Goal: Task Accomplishment & Management: Complete application form

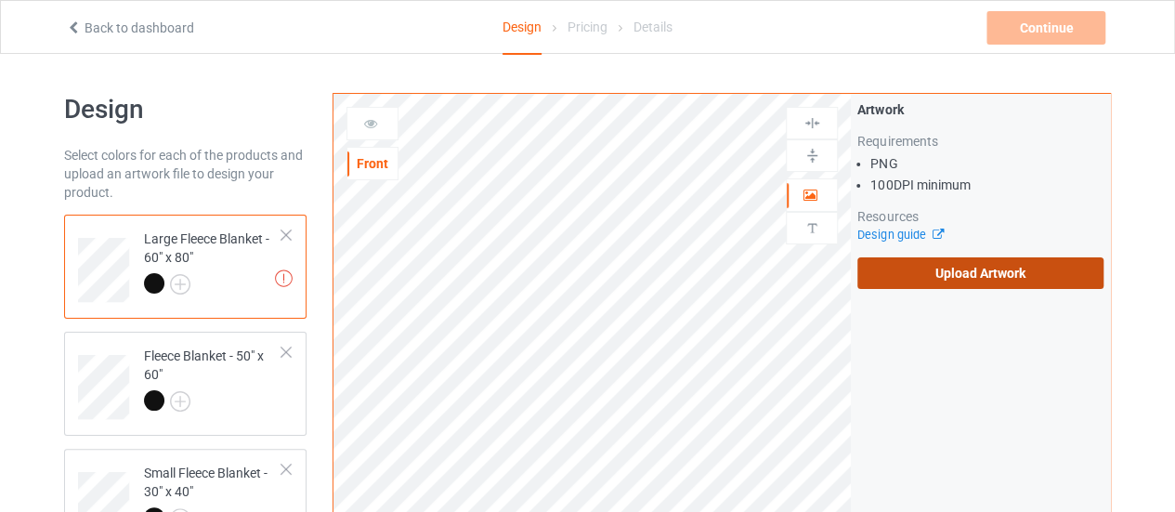
click at [903, 270] on label "Upload Artwork" at bounding box center [981, 273] width 246 height 32
click at [0, 0] on input "Upload Artwork" at bounding box center [0, 0] width 0 height 0
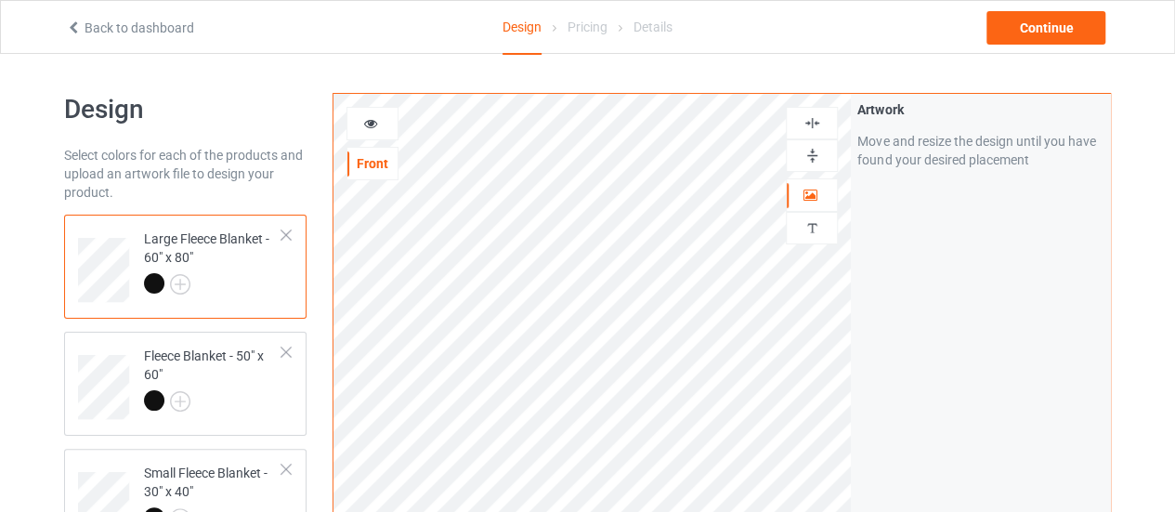
scroll to position [186, 0]
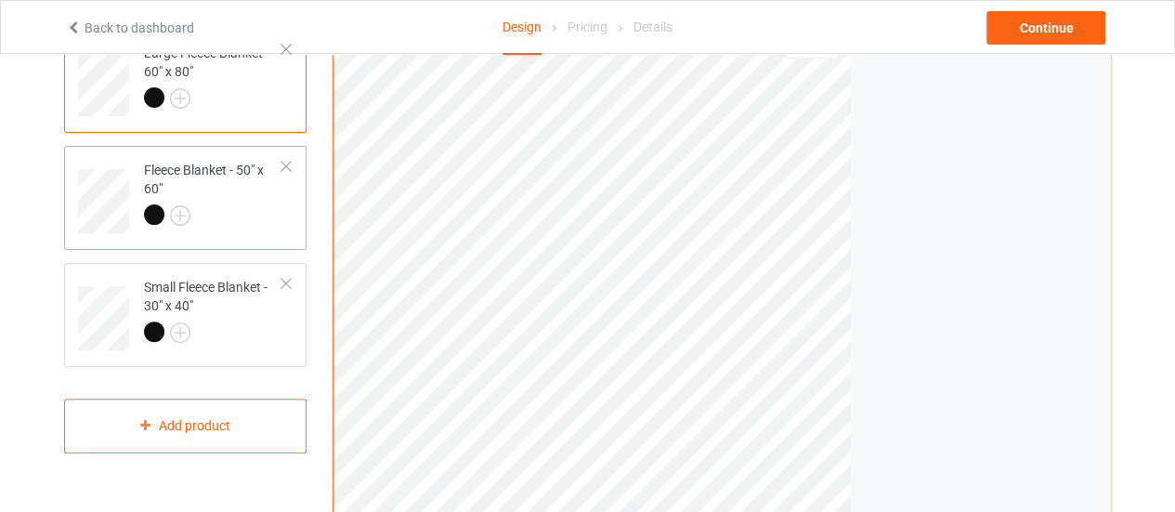
click at [238, 204] on div at bounding box center [213, 217] width 138 height 26
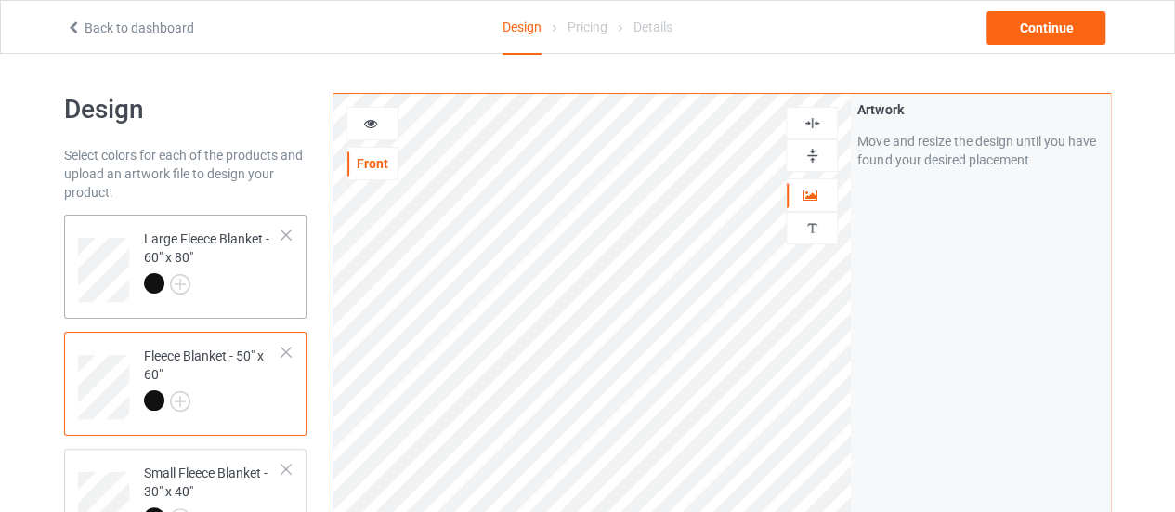
drag, startPoint x: 238, startPoint y: 204, endPoint x: 248, endPoint y: 278, distance: 74.1
click at [248, 278] on div at bounding box center [213, 286] width 138 height 26
click at [233, 397] on div at bounding box center [213, 403] width 138 height 26
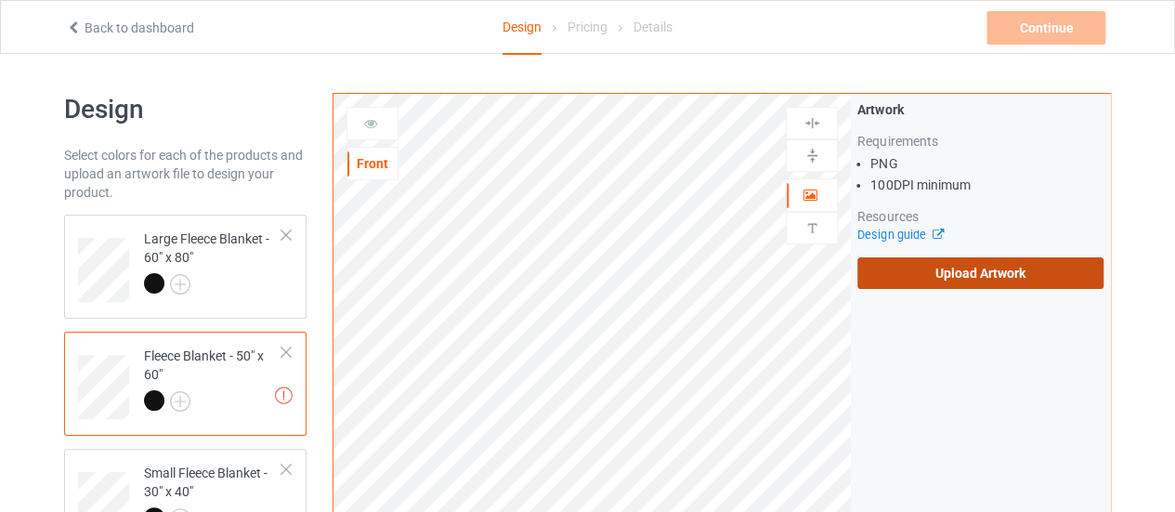
click at [882, 274] on label "Upload Artwork" at bounding box center [981, 273] width 246 height 32
click at [0, 0] on input "Upload Artwork" at bounding box center [0, 0] width 0 height 0
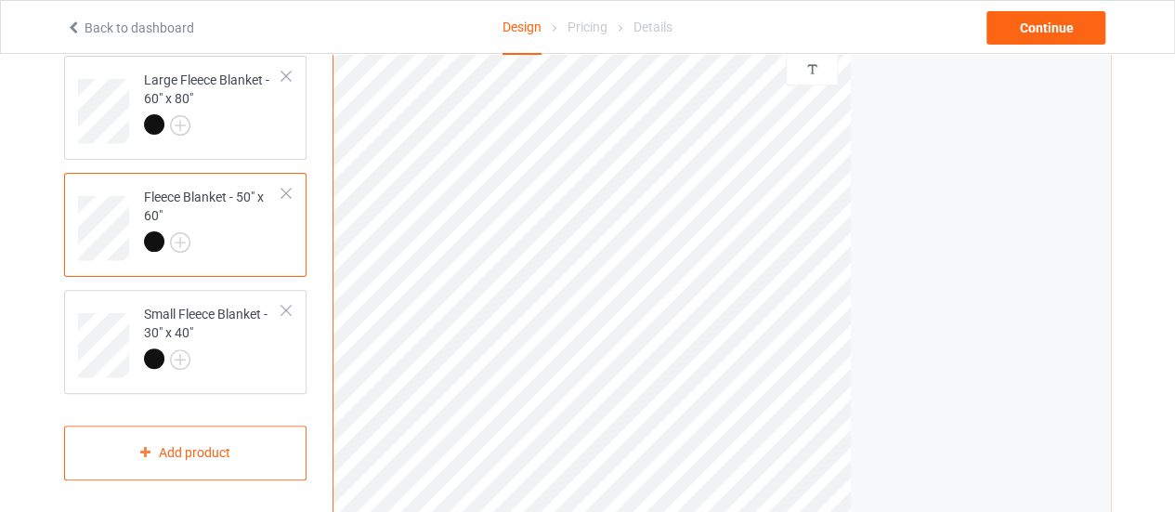
scroll to position [160, 0]
click at [256, 360] on div at bounding box center [213, 361] width 138 height 26
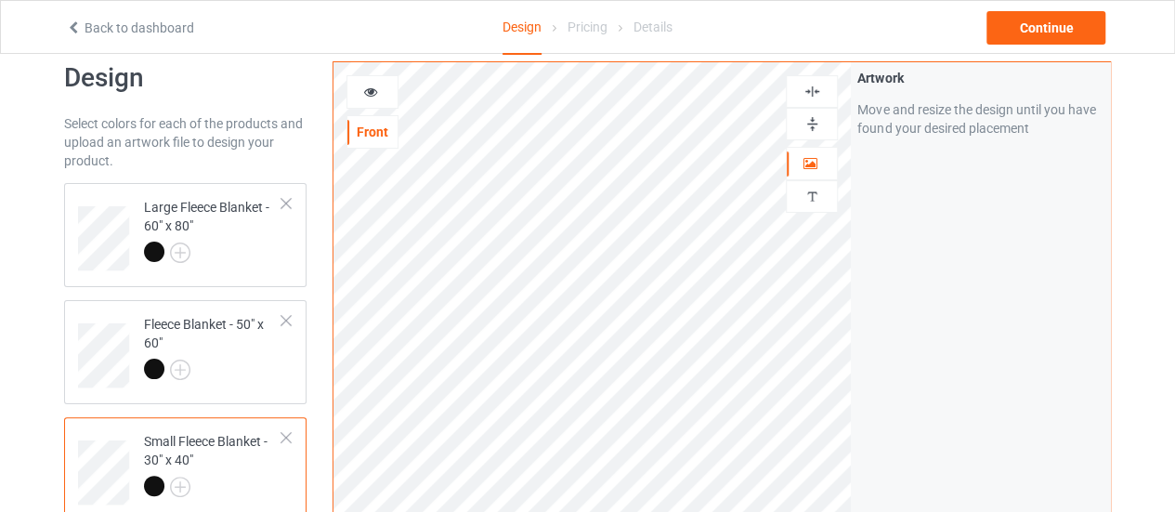
scroll to position [30, 0]
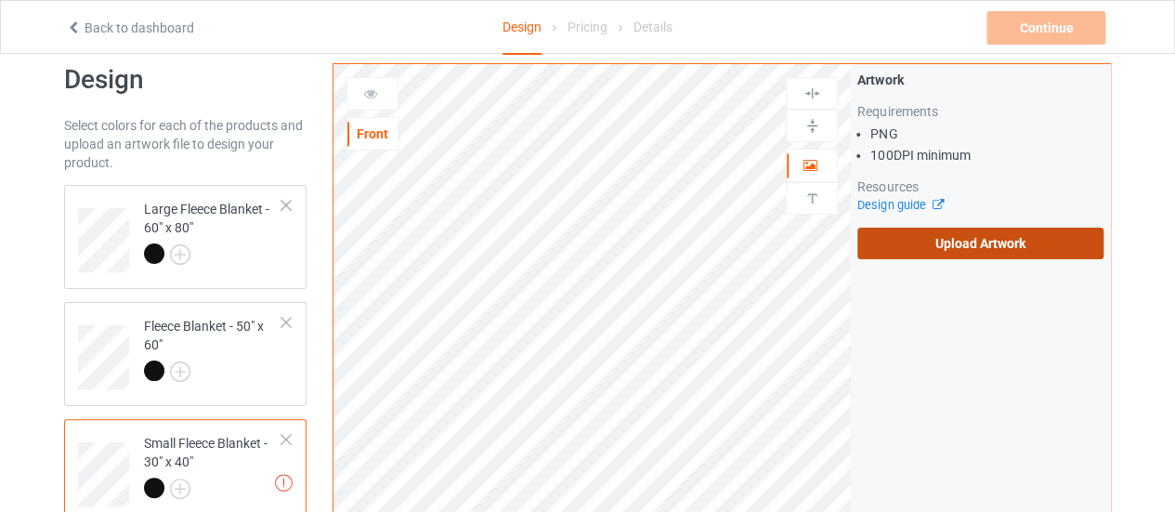
click at [977, 239] on label "Upload Artwork" at bounding box center [981, 244] width 246 height 32
click at [0, 0] on input "Upload Artwork" at bounding box center [0, 0] width 0 height 0
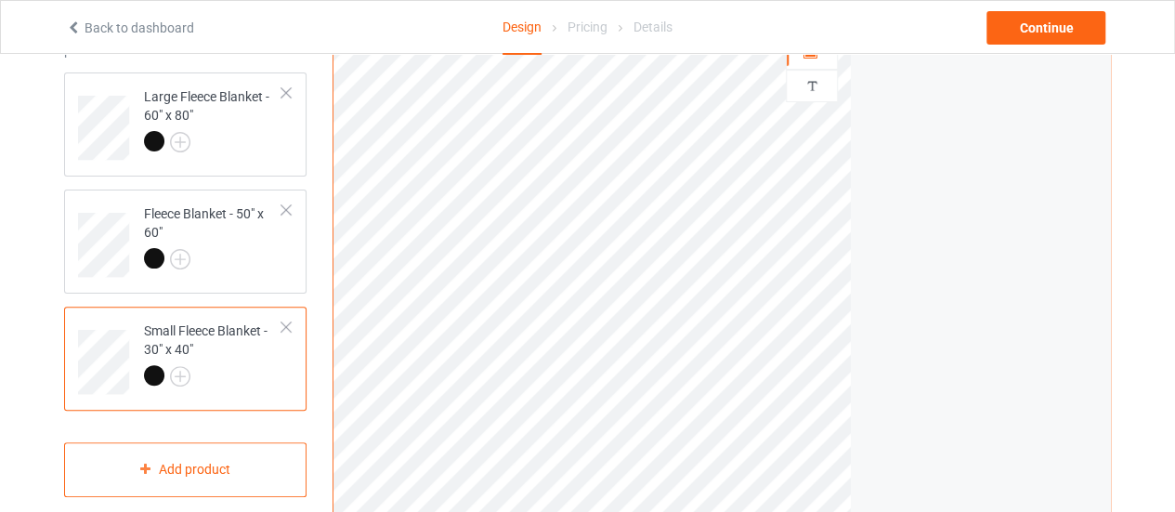
scroll to position [143, 0]
click at [792, 369] on html "Back to dashboard Design Pricing Details Continue Design Select colors for each…" at bounding box center [587, 113] width 1175 height 512
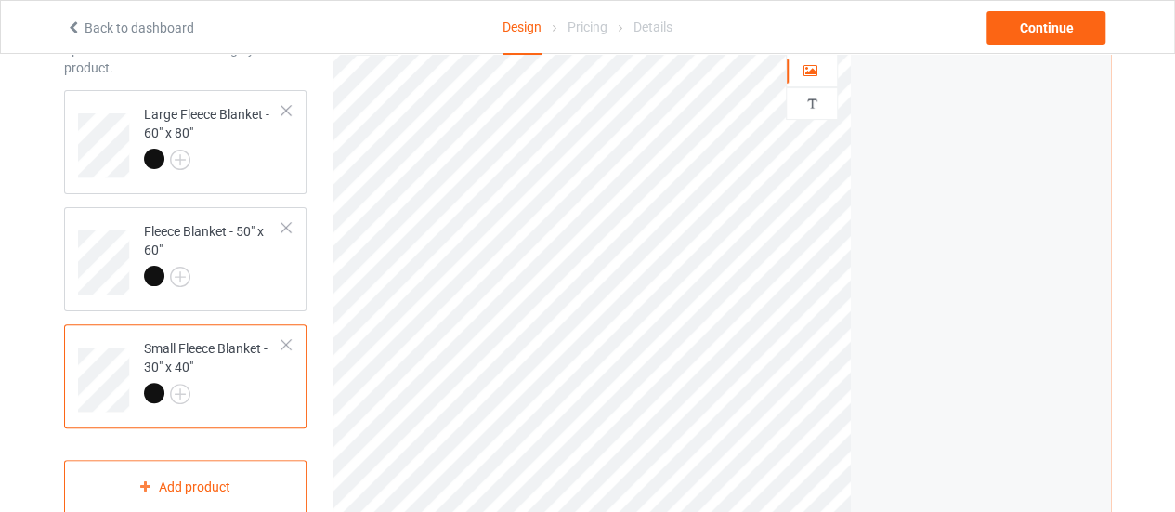
scroll to position [122, 0]
click at [232, 159] on div at bounding box center [213, 164] width 138 height 26
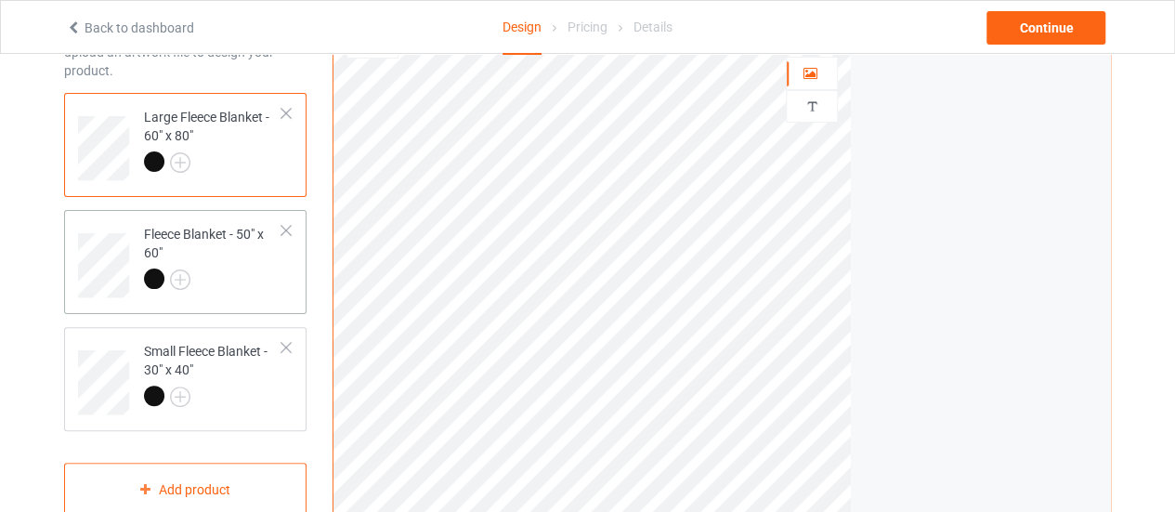
click at [284, 280] on td "Fleece Blanket - 50" x 60"" at bounding box center [213, 258] width 159 height 83
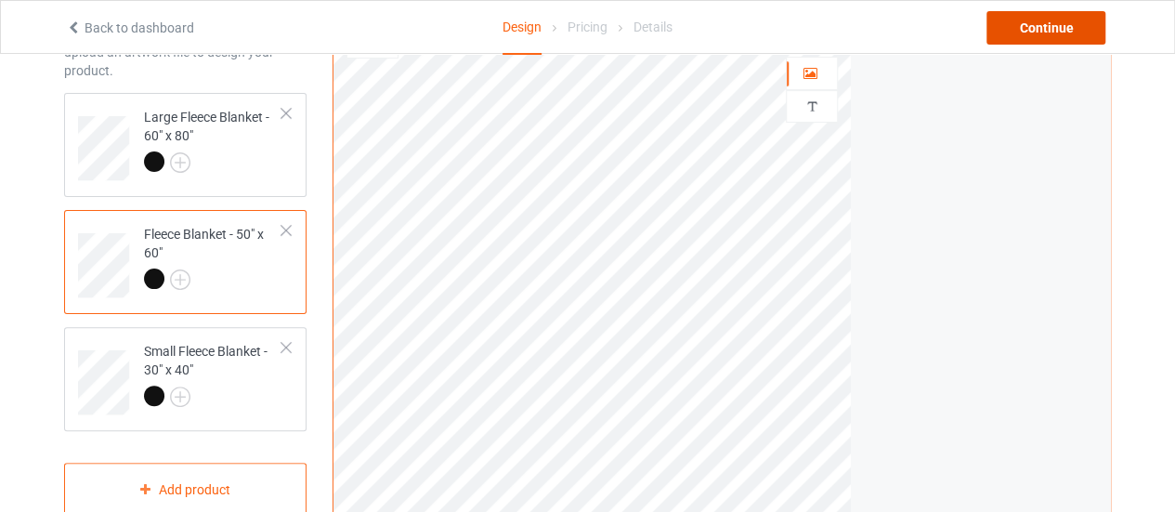
click at [1044, 25] on div "Continue" at bounding box center [1046, 27] width 119 height 33
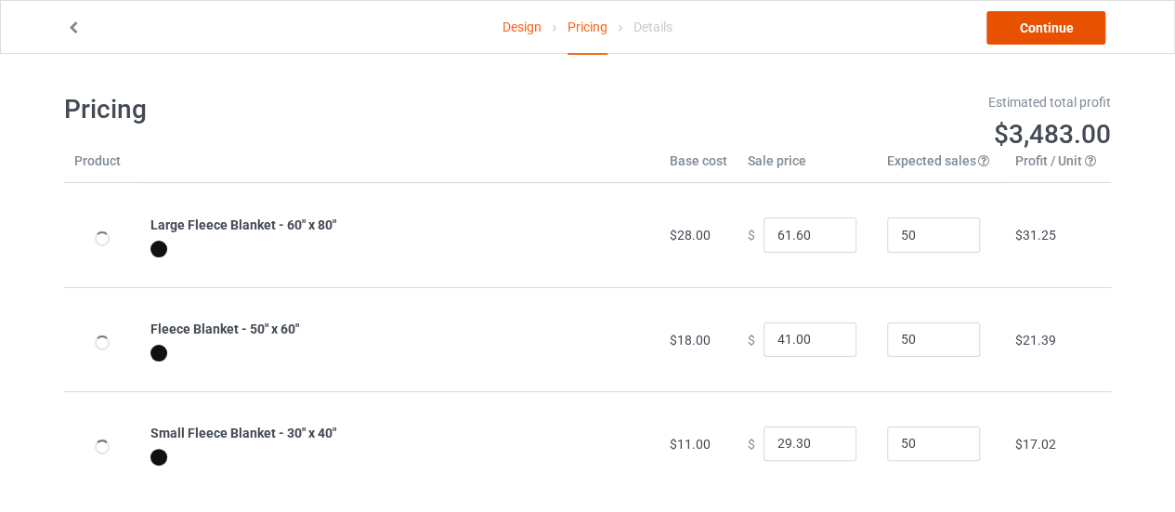
click at [1043, 31] on link "Continue" at bounding box center [1046, 27] width 119 height 33
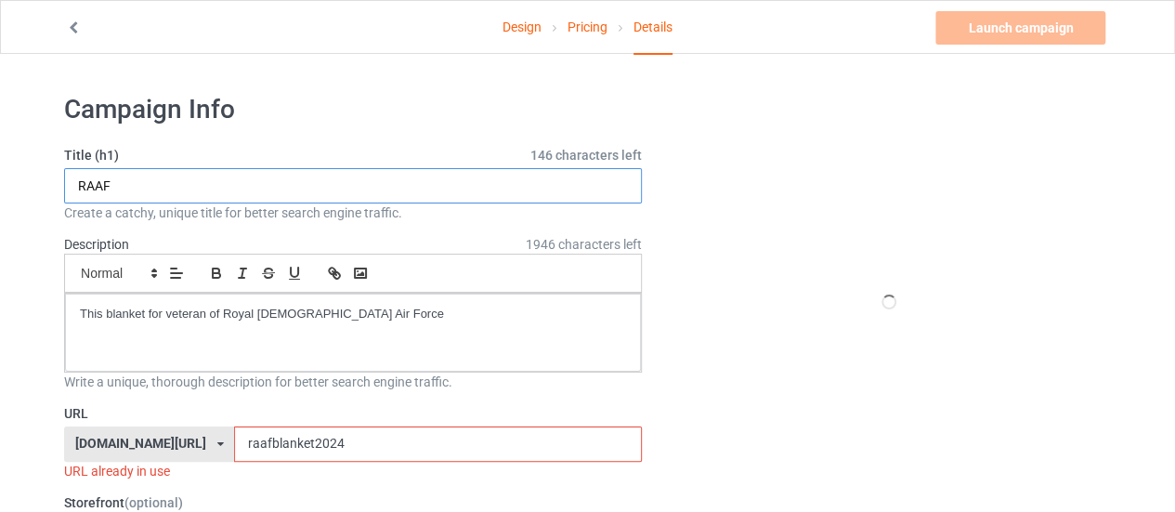
click at [80, 194] on input "RAAF" at bounding box center [353, 185] width 578 height 35
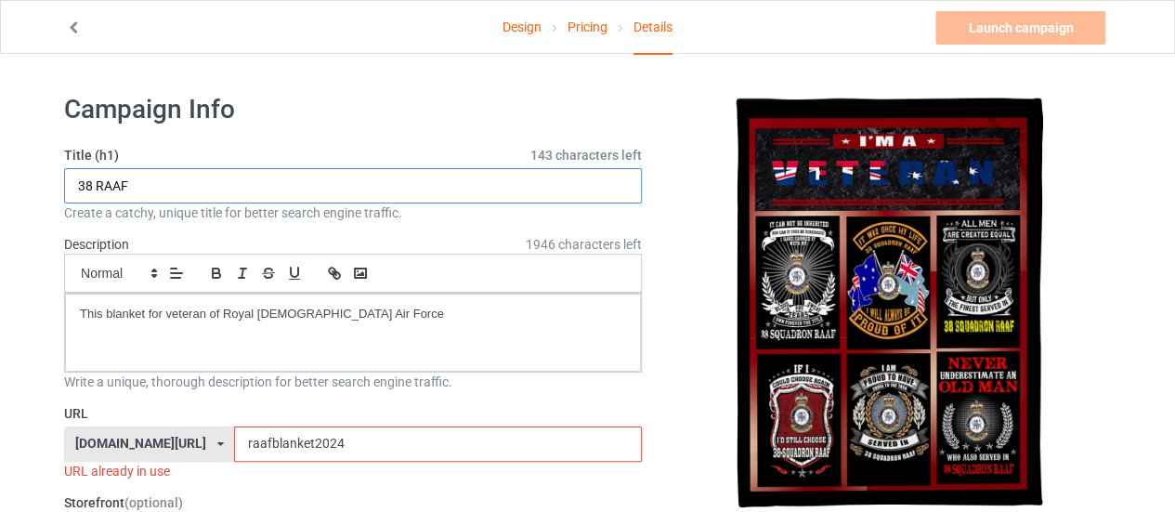
type input "38 RAAF"
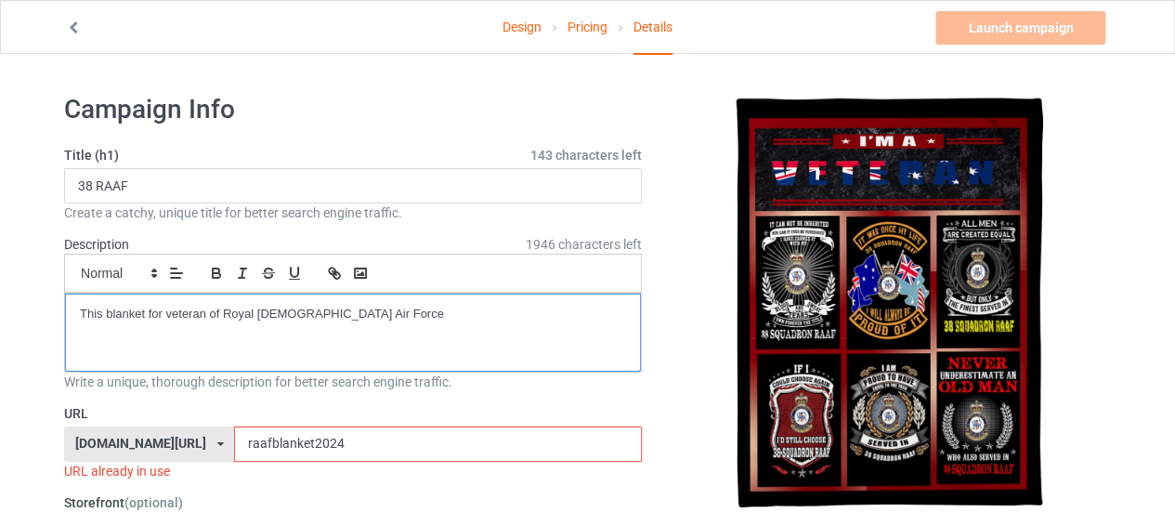
click at [216, 302] on div "This blanket for veteran of Royal [DEMOGRAPHIC_DATA] Air Force" at bounding box center [353, 333] width 576 height 78
click at [221, 306] on p "This blanket for veteran of Royal [DEMOGRAPHIC_DATA] Air Force" at bounding box center [353, 315] width 546 height 18
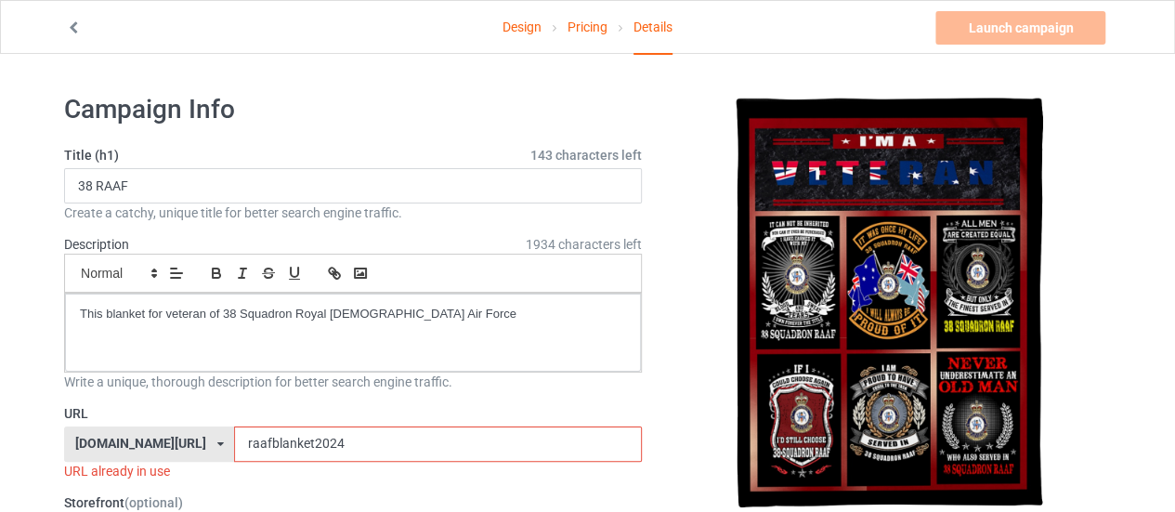
click at [234, 445] on input "raafblanket2024" at bounding box center [437, 444] width 407 height 35
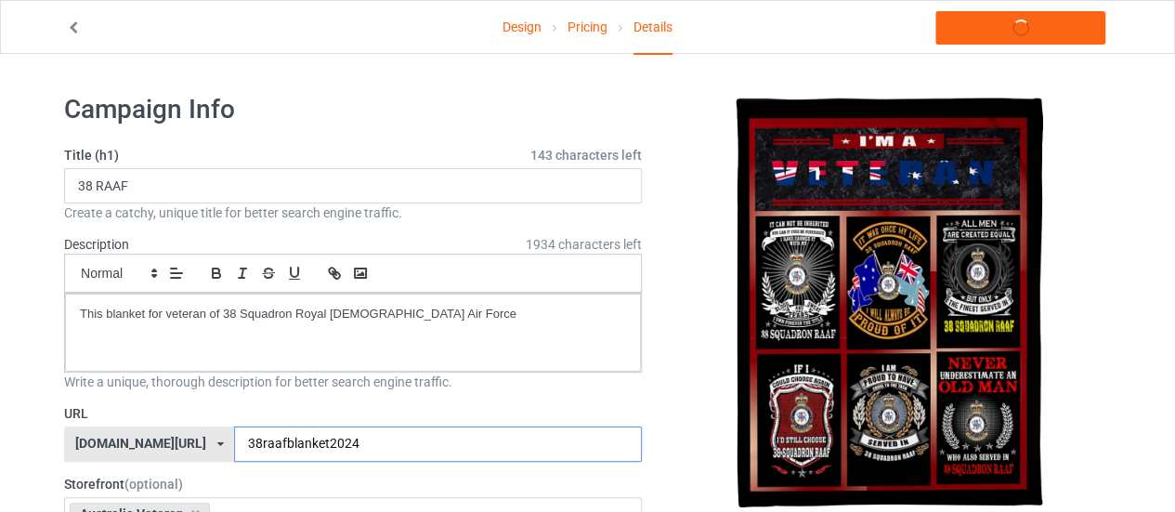
click at [381, 432] on input "38raafblanket2024" at bounding box center [437, 444] width 407 height 35
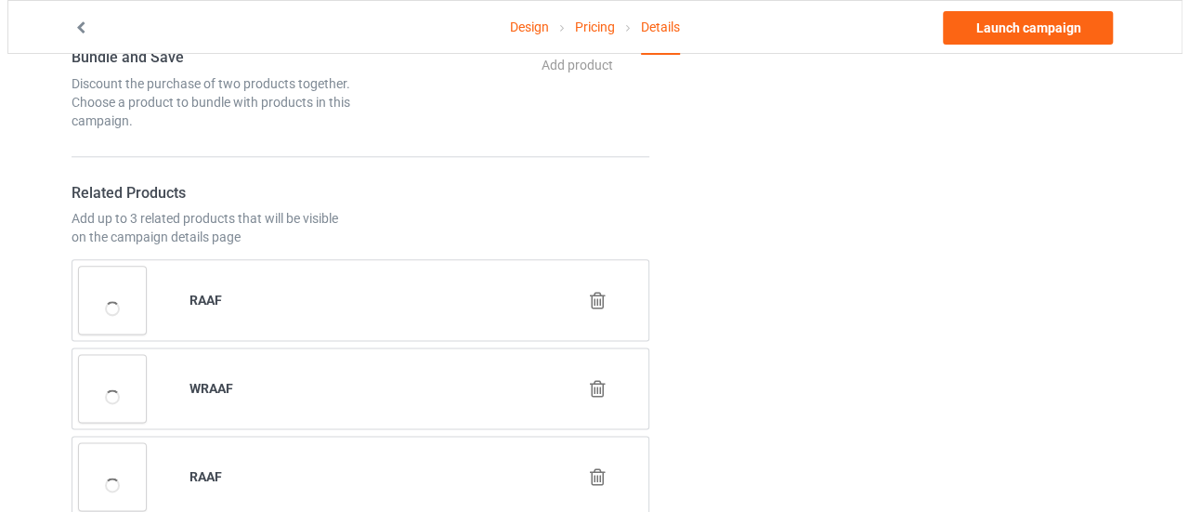
scroll to position [1022, 0]
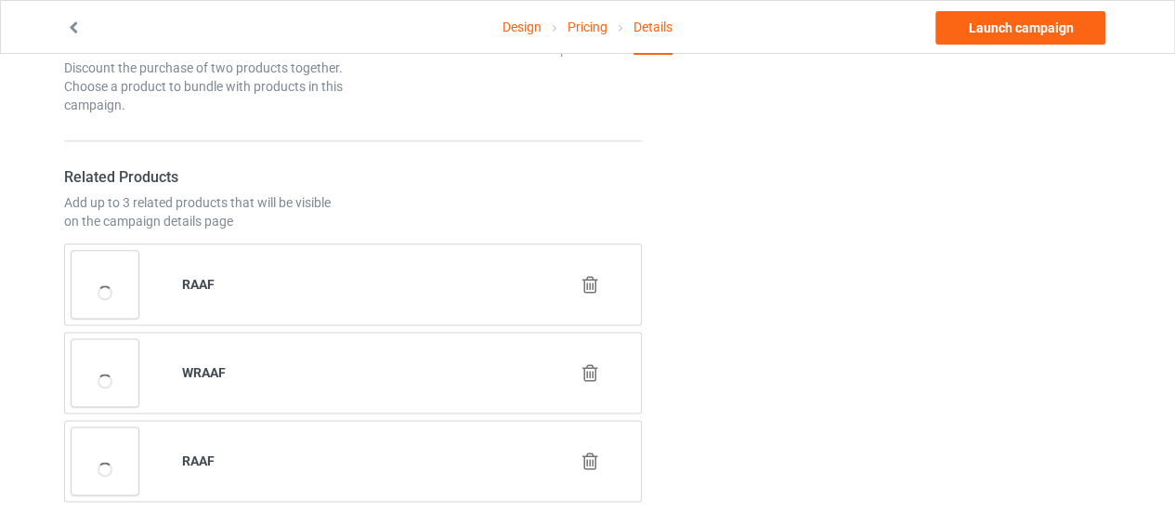
type input "38raafblanket2025"
click at [589, 278] on icon at bounding box center [590, 285] width 23 height 20
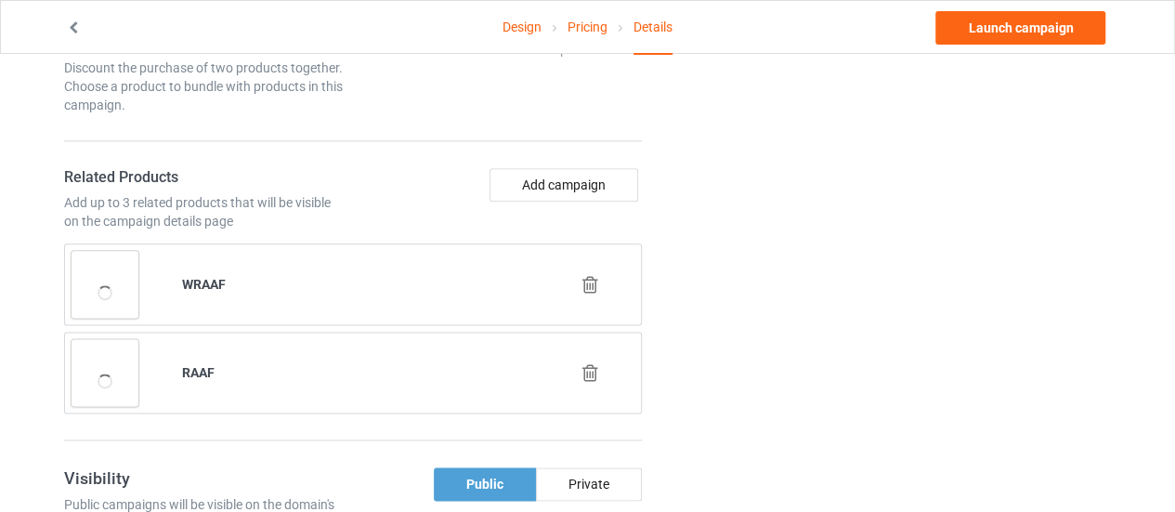
click at [584, 275] on icon at bounding box center [590, 285] width 23 height 20
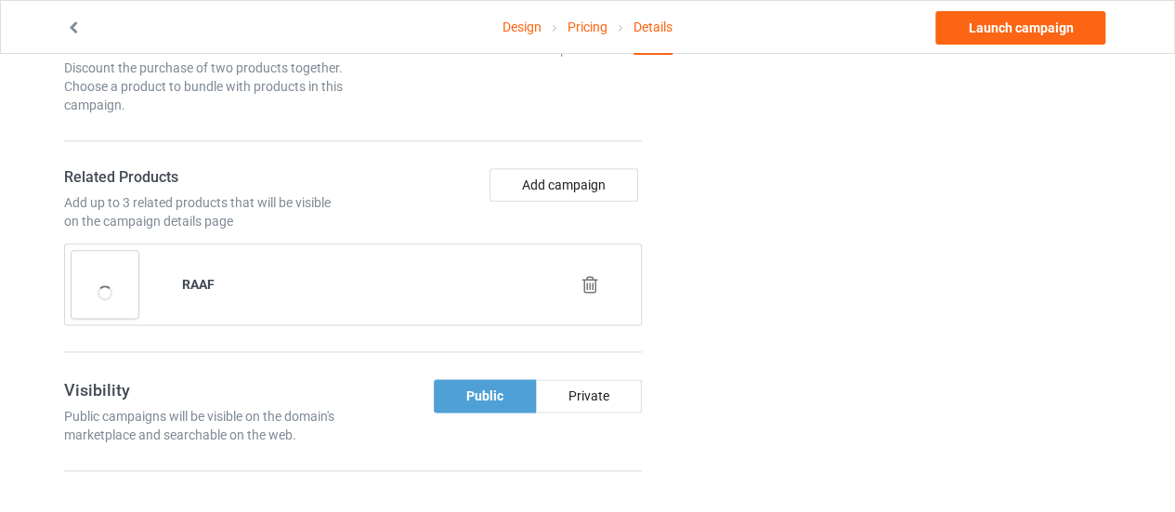
click at [600, 283] on icon at bounding box center [590, 285] width 23 height 20
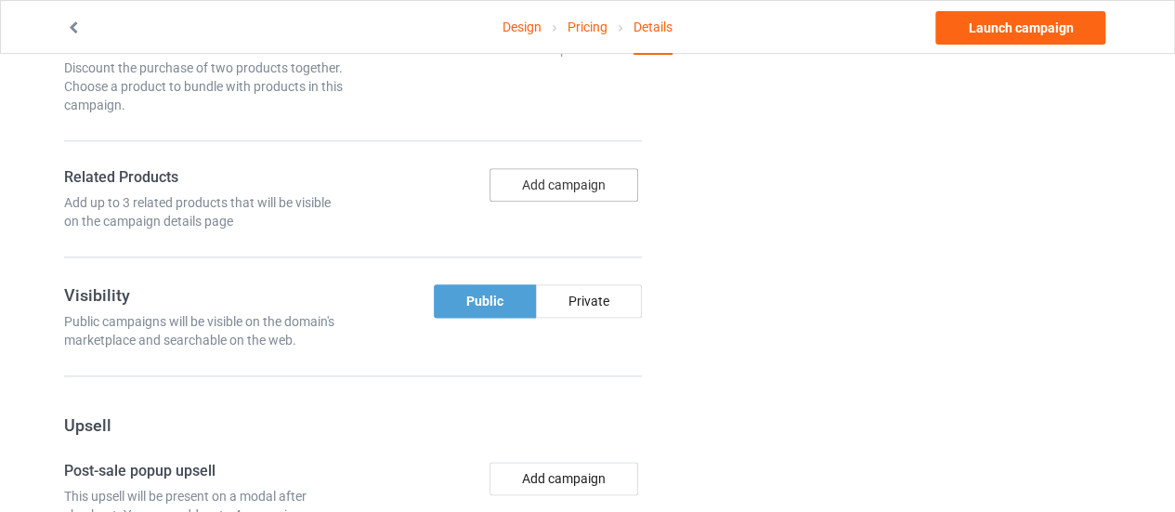
click at [562, 183] on button "Add campaign" at bounding box center [564, 184] width 149 height 33
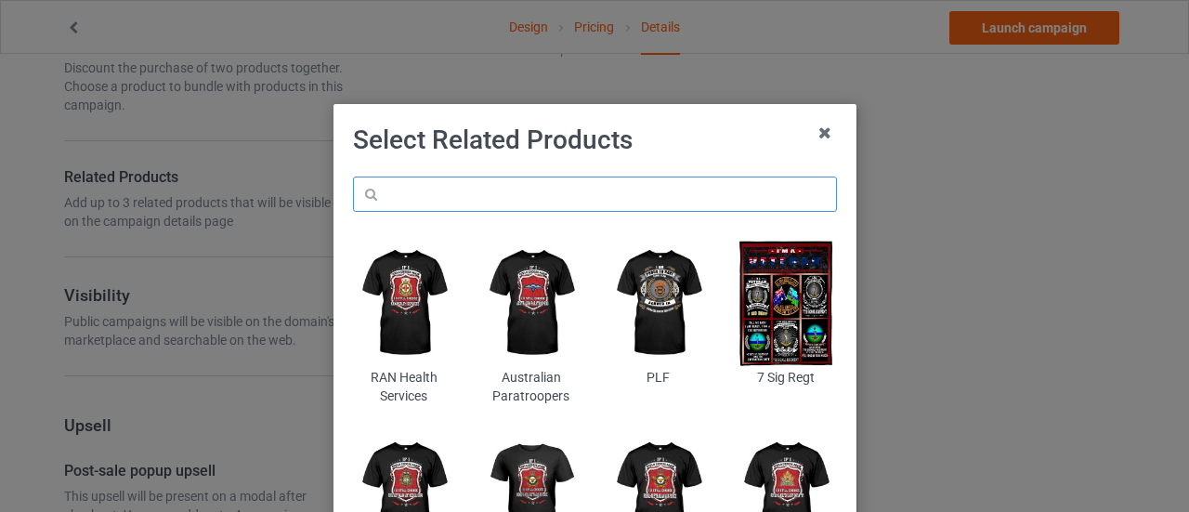
click at [562, 183] on input "text" at bounding box center [595, 194] width 484 height 35
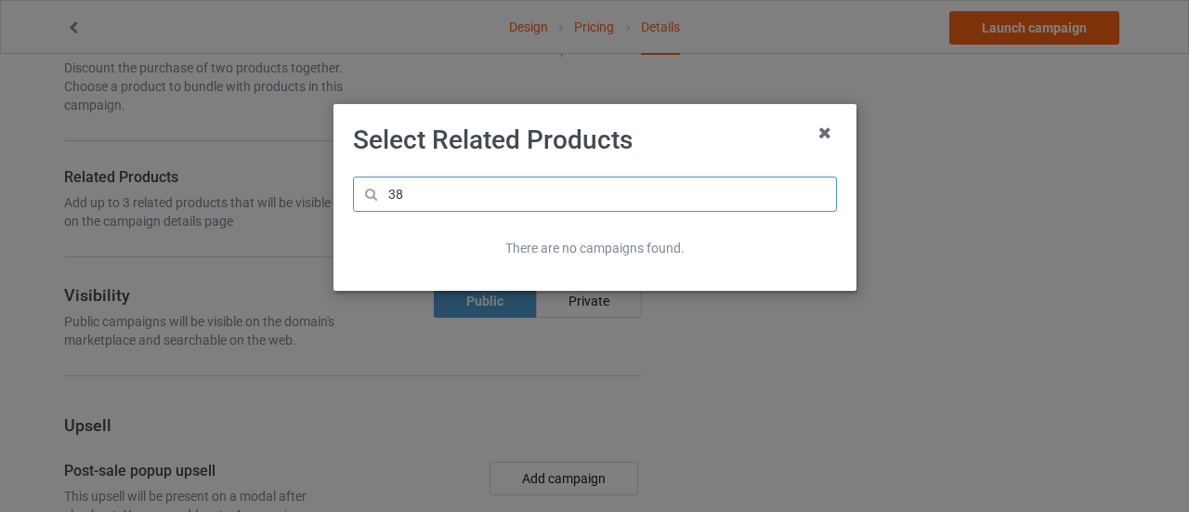
type input "3"
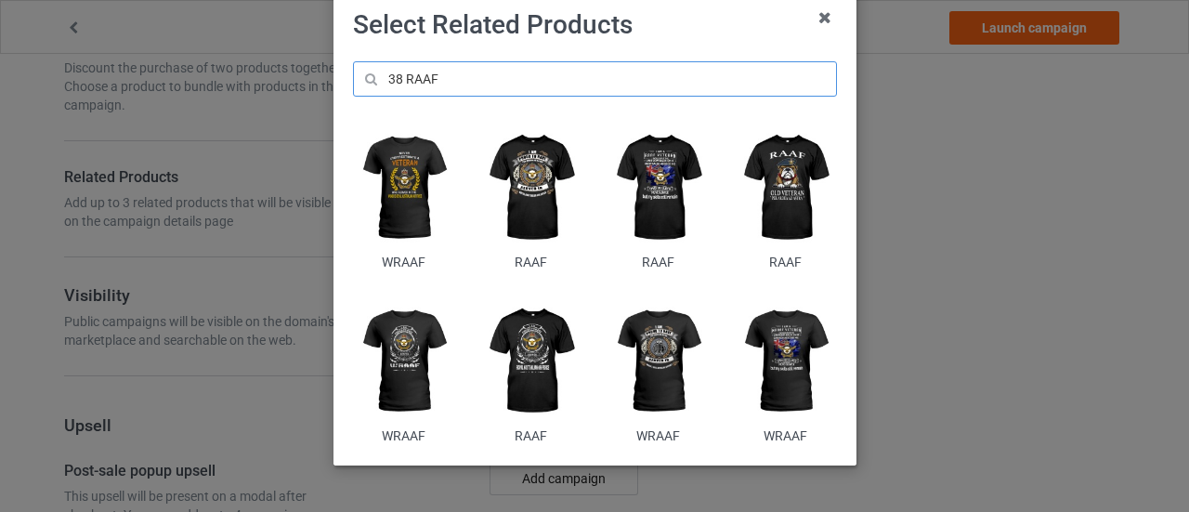
scroll to position [116, 0]
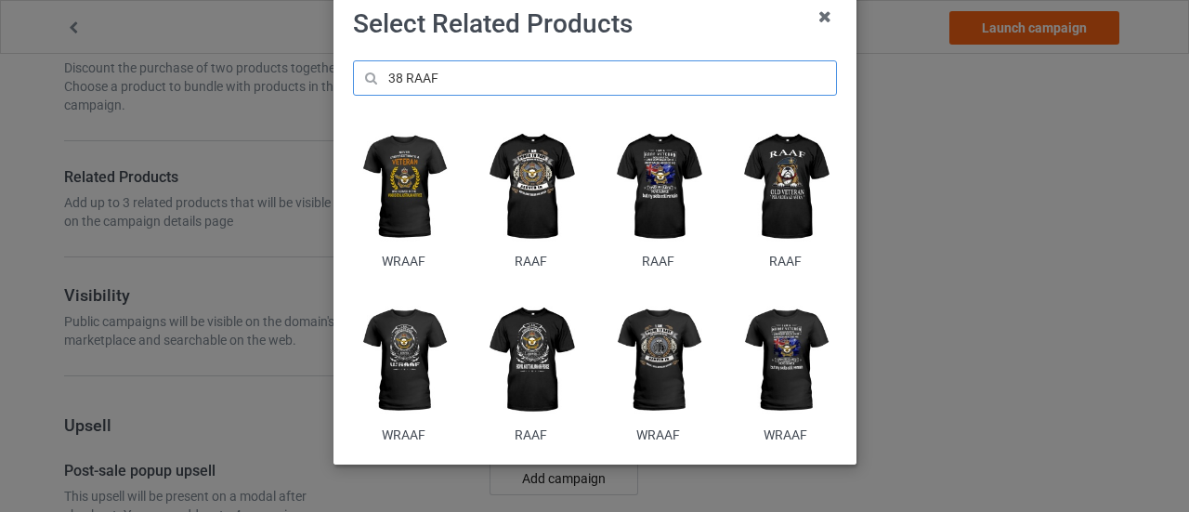
type input "38 RAAF"
click at [526, 198] on img at bounding box center [530, 187] width 101 height 126
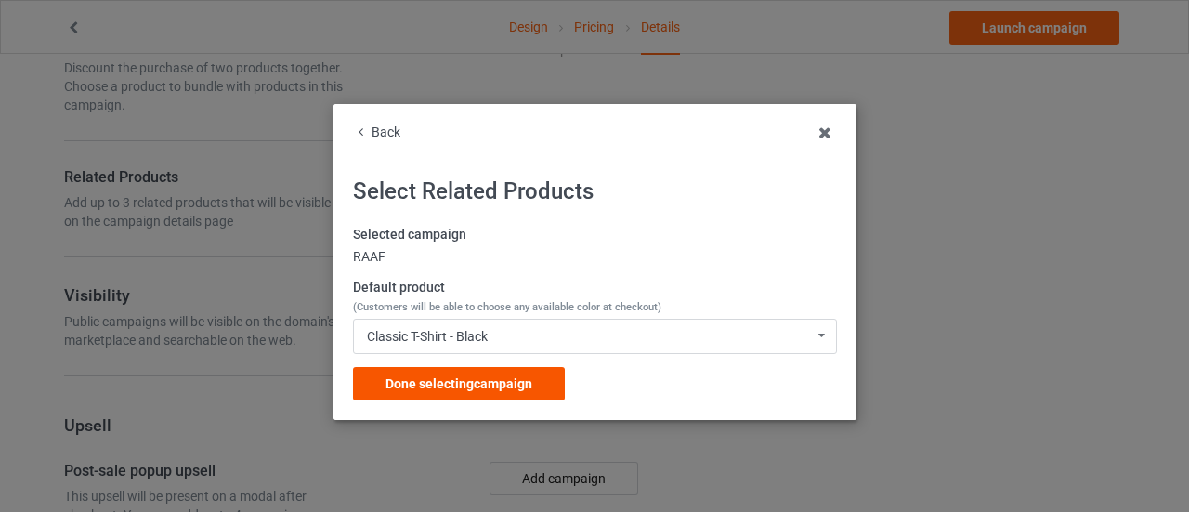
click at [459, 380] on span "Done selecting campaign" at bounding box center [459, 383] width 147 height 15
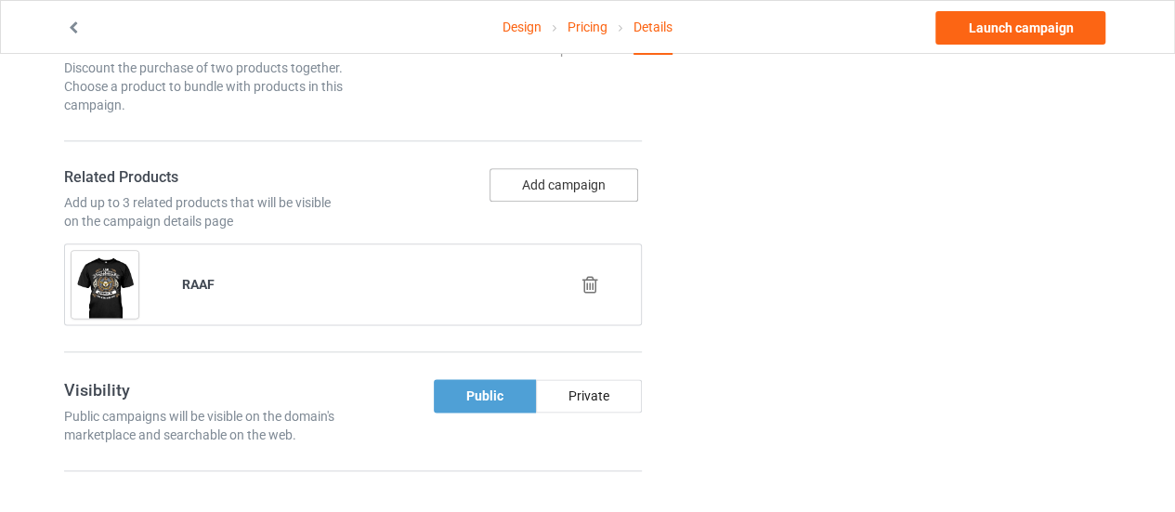
click at [536, 181] on button "Add campaign" at bounding box center [564, 184] width 149 height 33
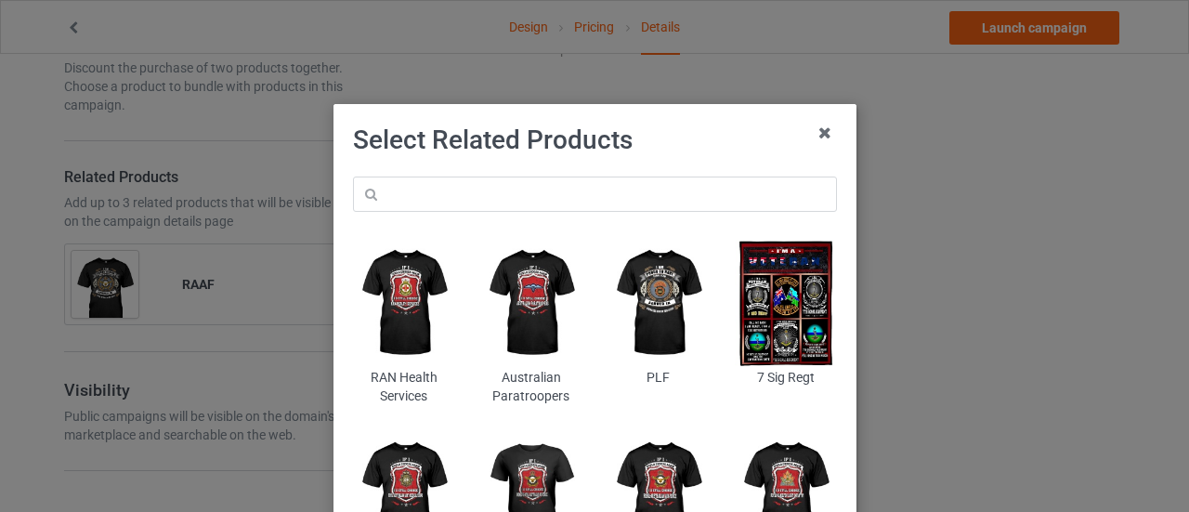
click at [575, 164] on div "RAN Health Services Australian Paratroopers PLF 7 Sig Regt RAAMC WRAAF RAAF RHLI" at bounding box center [595, 378] width 510 height 428
click at [474, 192] on input "text" at bounding box center [595, 194] width 484 height 35
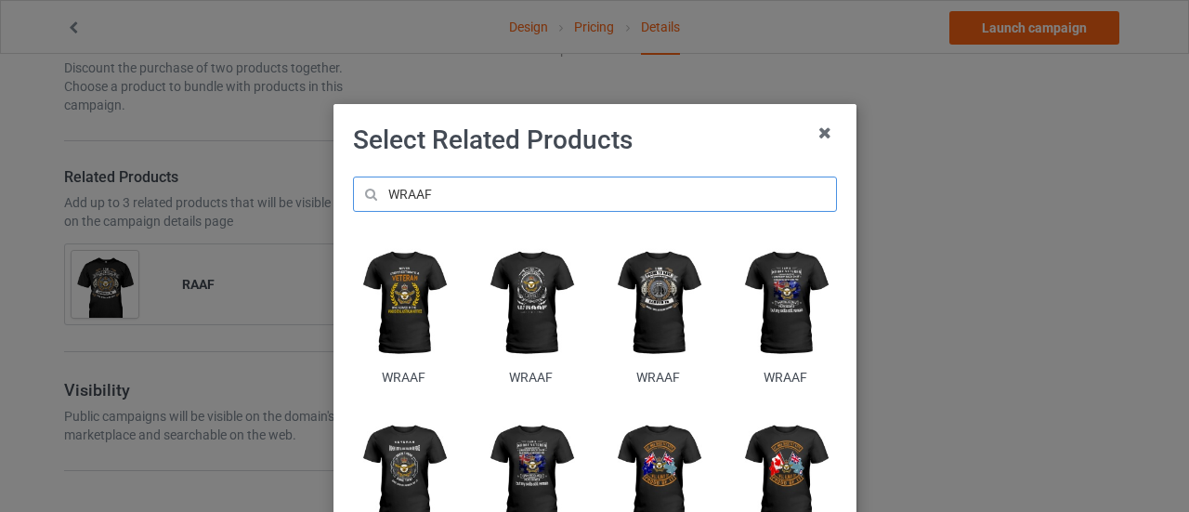
type input "WRAAF"
click at [524, 304] on img at bounding box center [530, 303] width 101 height 126
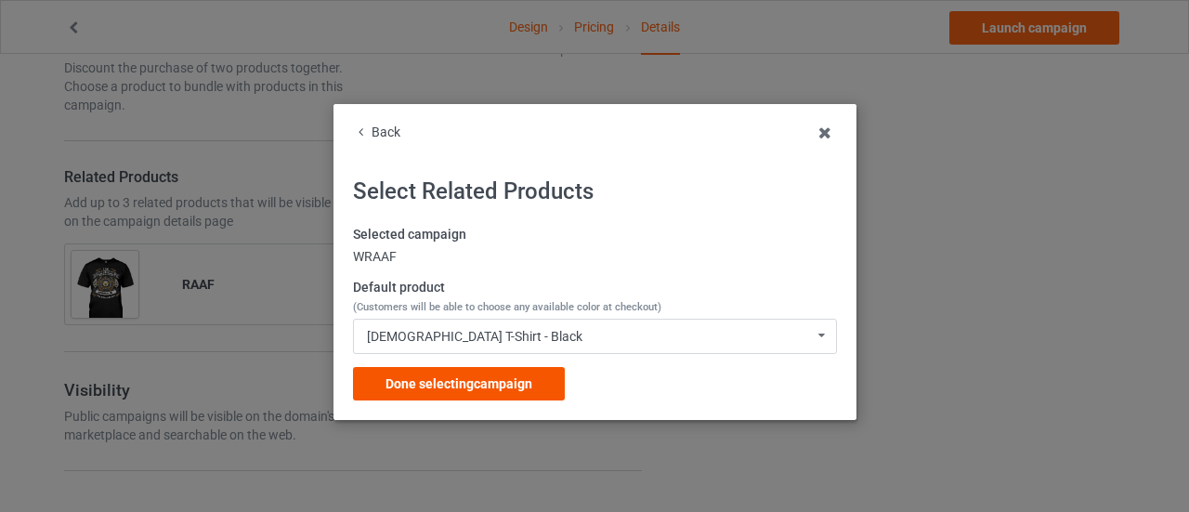
click at [433, 380] on span "Done selecting campaign" at bounding box center [459, 383] width 147 height 15
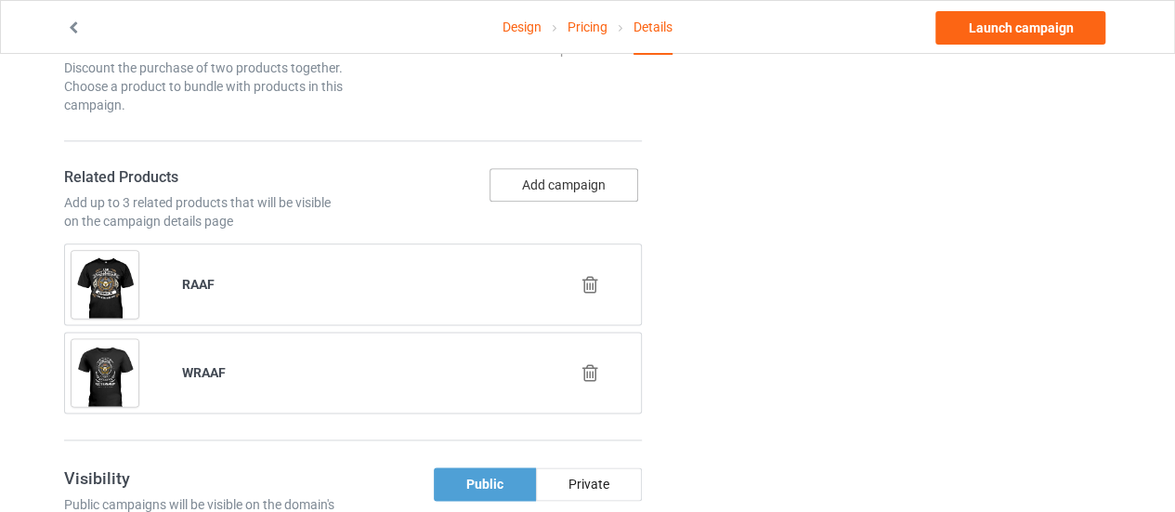
click at [552, 170] on button "Add campaign" at bounding box center [564, 184] width 149 height 33
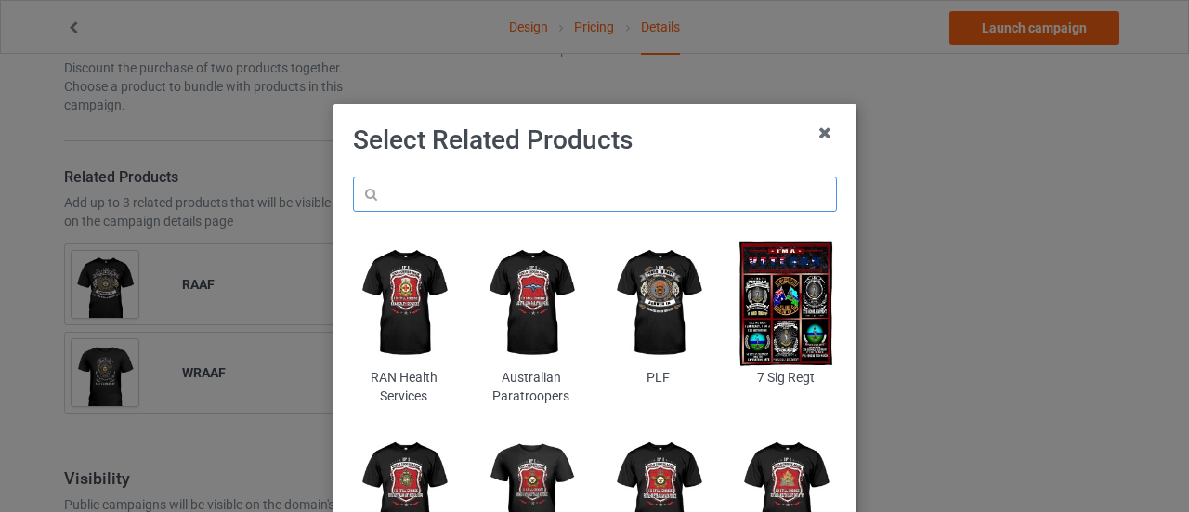
click at [524, 189] on input "text" at bounding box center [595, 194] width 484 height 35
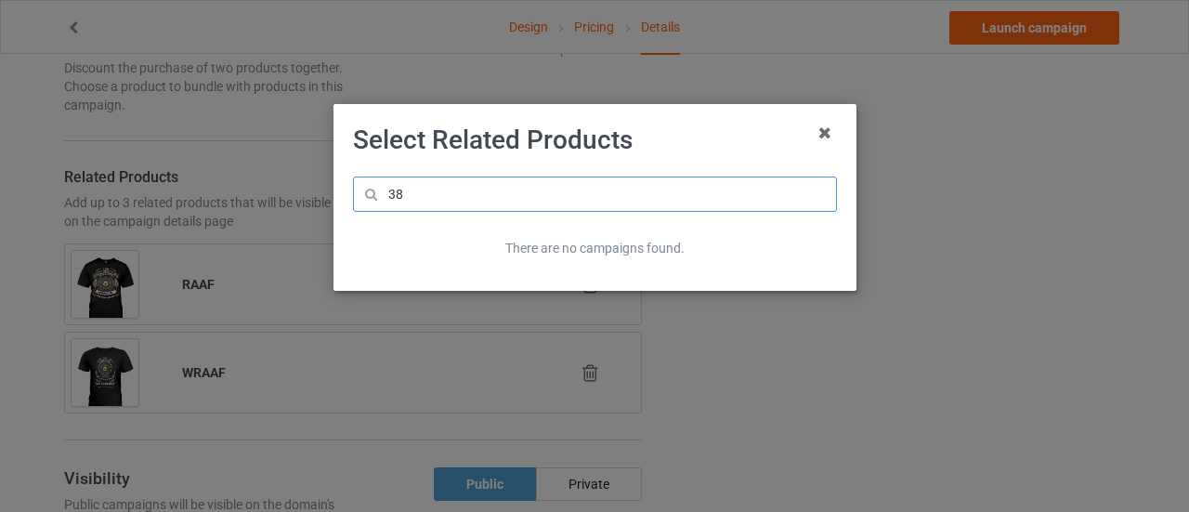
type input "3"
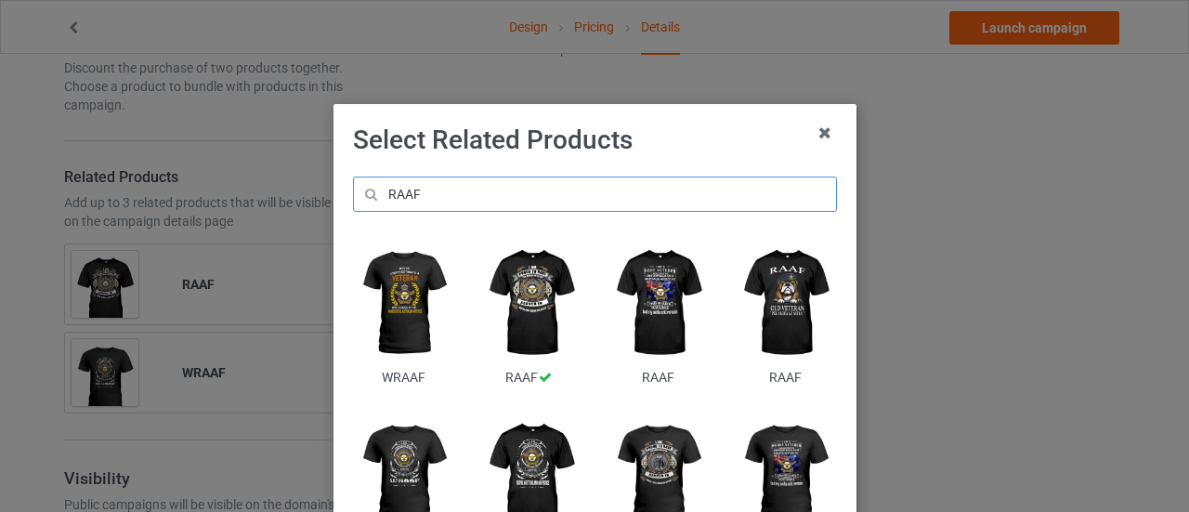
scroll to position [74, 0]
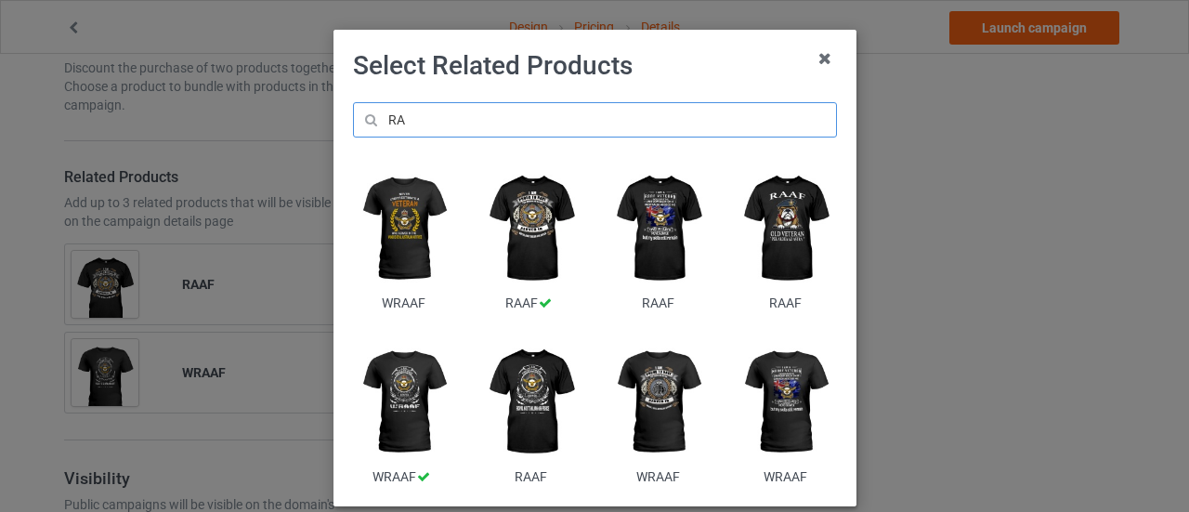
type input "R"
type input "RAAF"
click at [404, 239] on img at bounding box center [403, 228] width 101 height 126
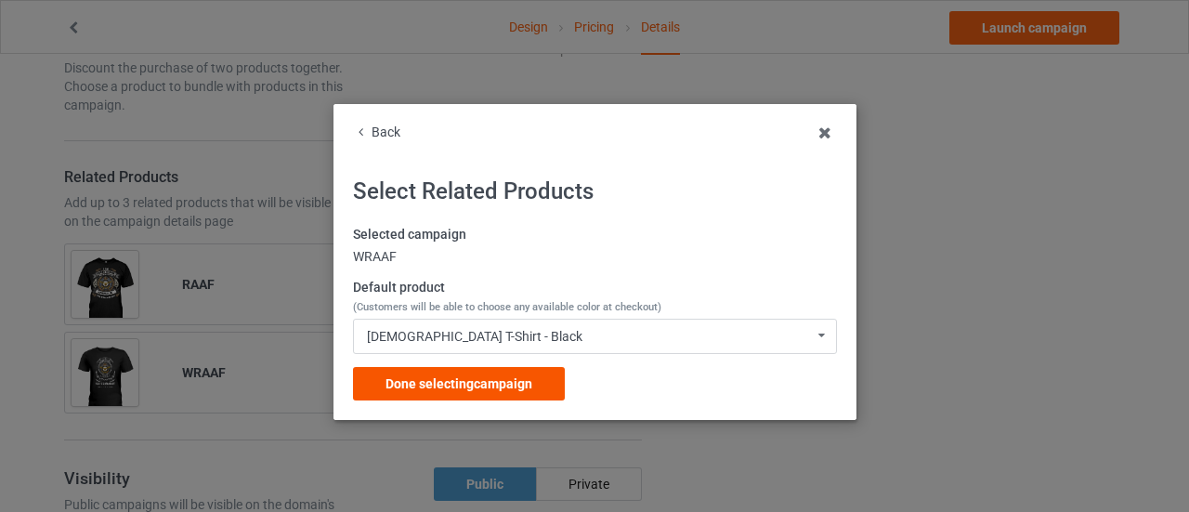
click at [446, 400] on div "Done selecting campaign" at bounding box center [459, 383] width 212 height 33
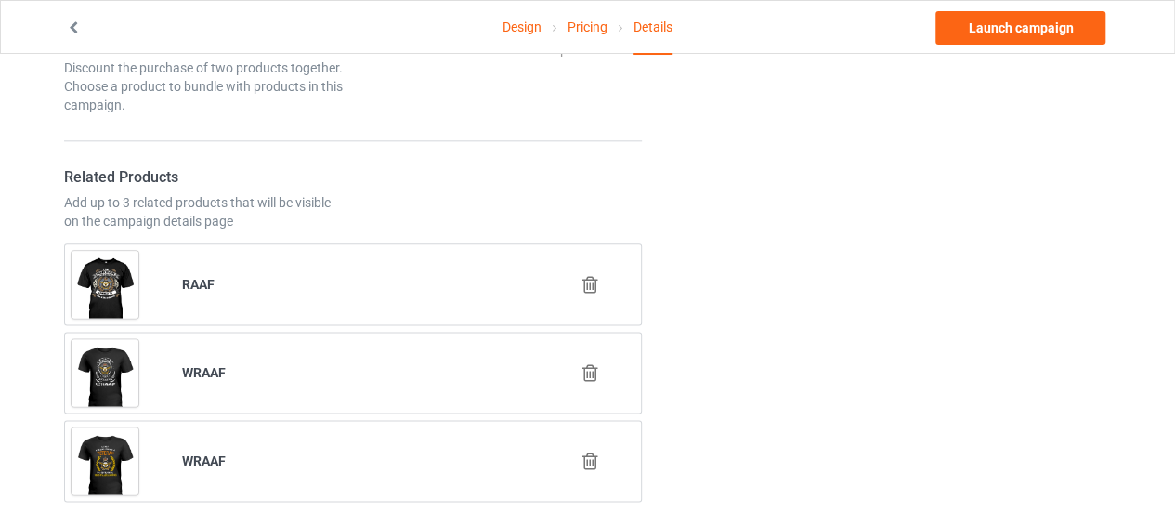
click at [952, 7] on div "Design Pricing Details Launch campaign" at bounding box center [588, 27] width 1070 height 52
click at [955, 33] on link "Launch campaign" at bounding box center [1021, 27] width 170 height 33
